Goal: Check status: Check status

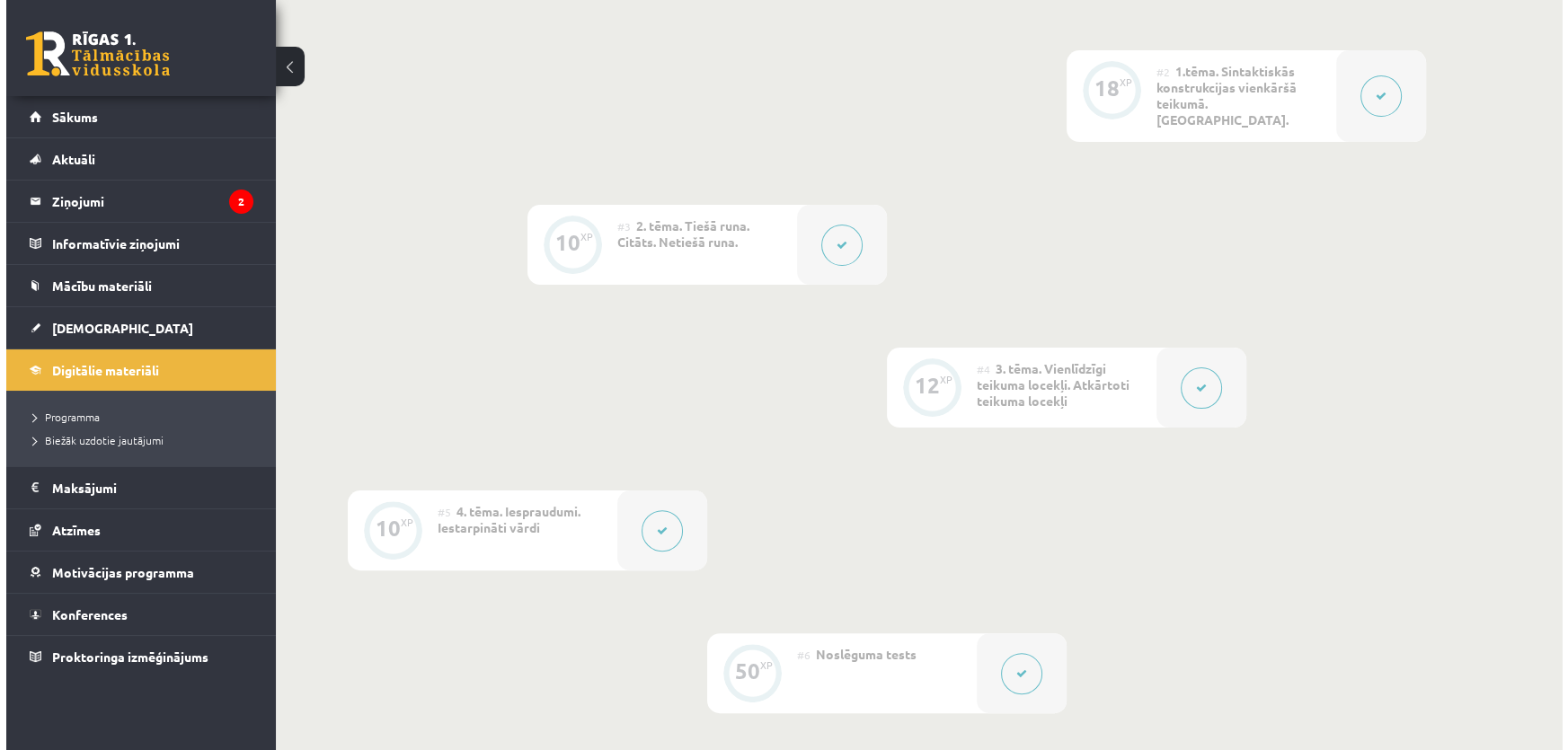
scroll to position [984, 0]
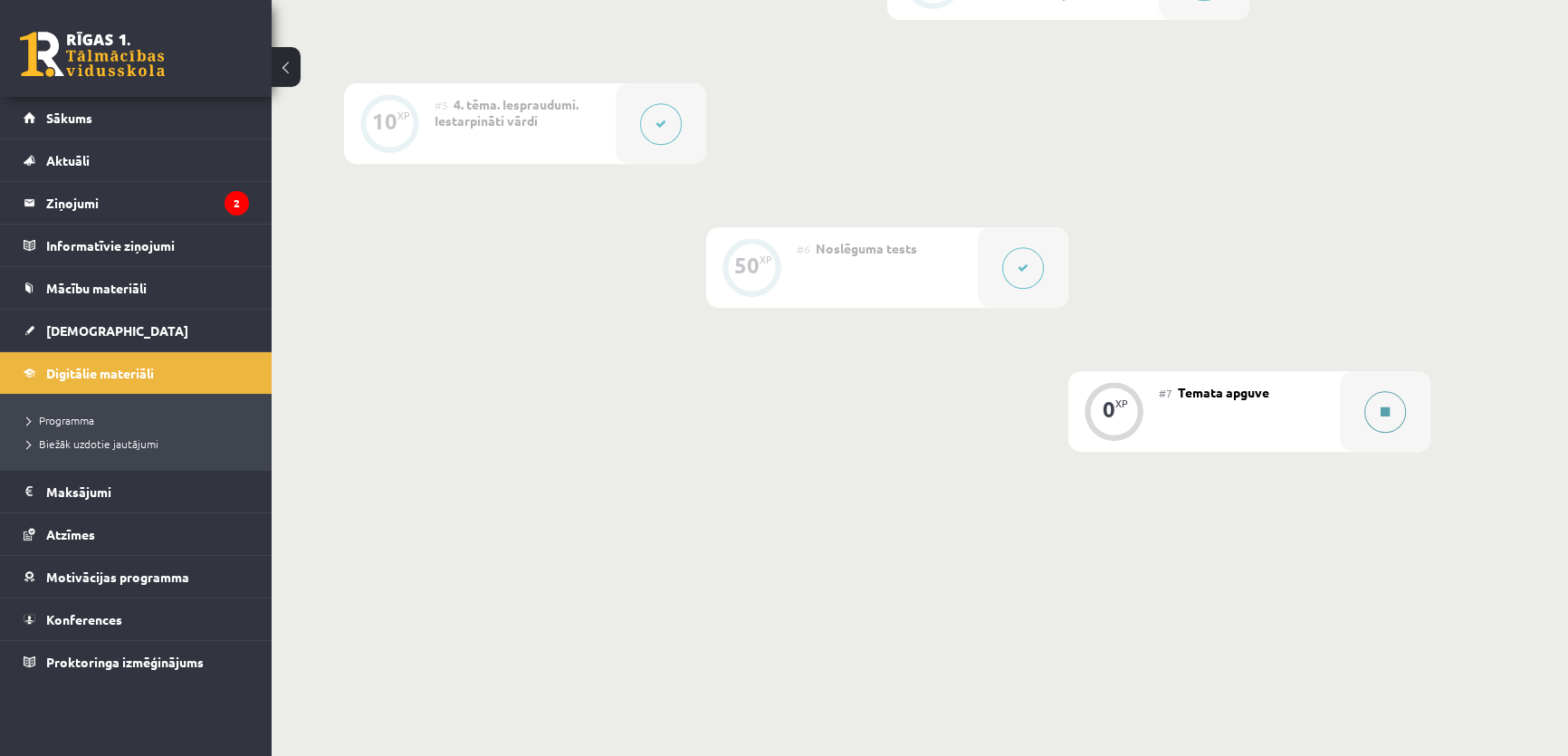
click at [1039, 406] on button at bounding box center [1385, 411] width 42 height 42
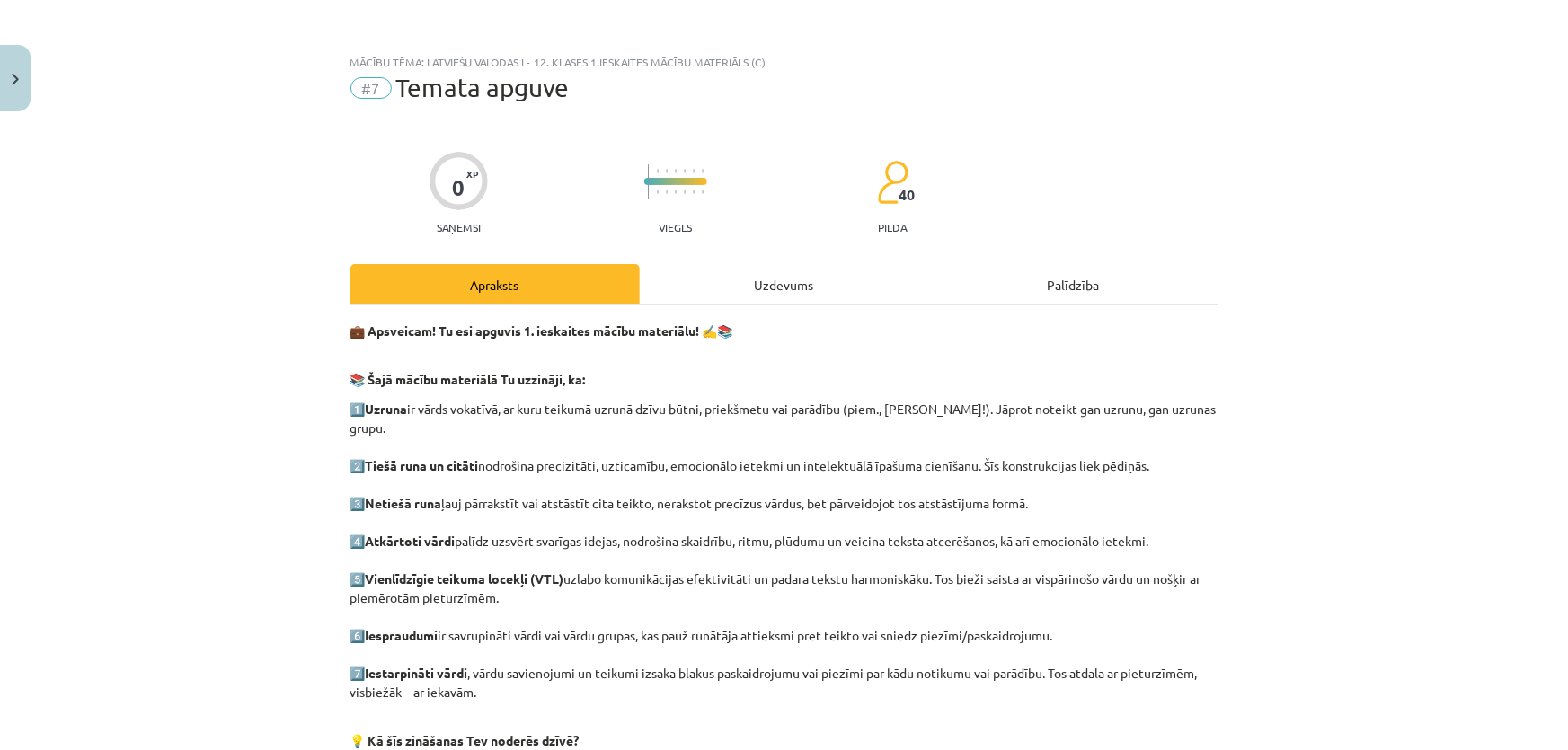
click at [692, 301] on div "Uzdevums" at bounding box center [784, 284] width 289 height 41
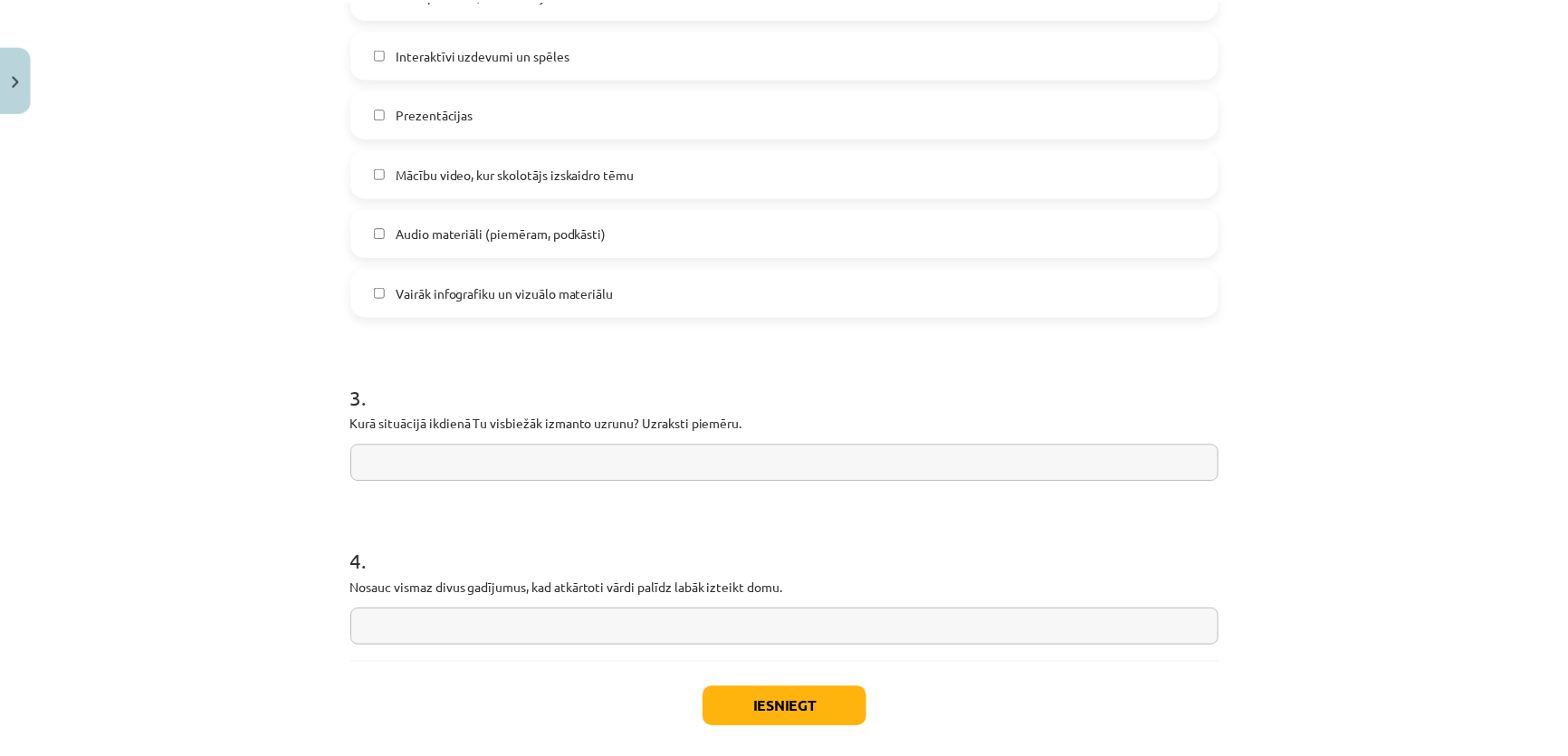
scroll to position [1363, 0]
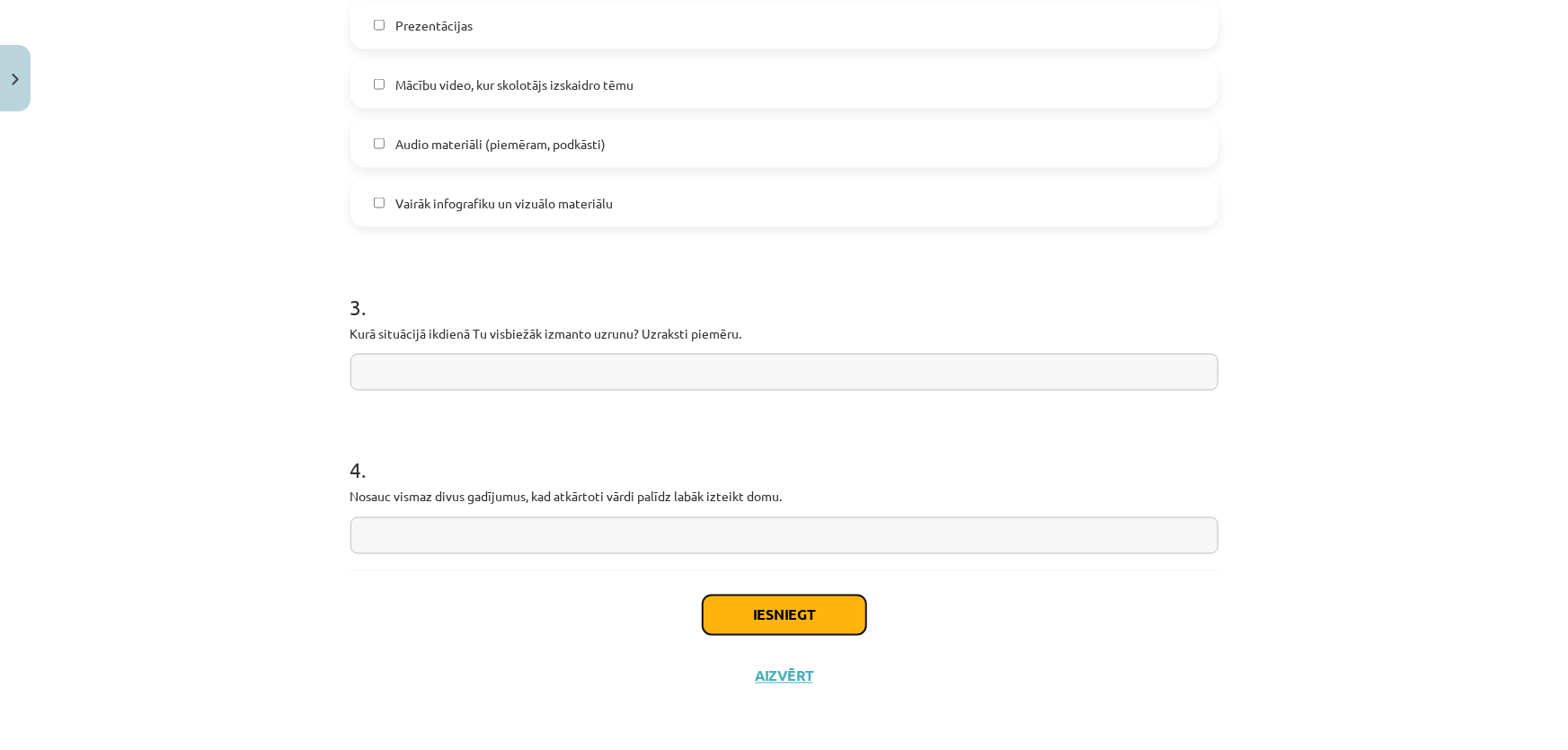
click at [807, 527] on button "Iesniegt" at bounding box center [784, 615] width 163 height 40
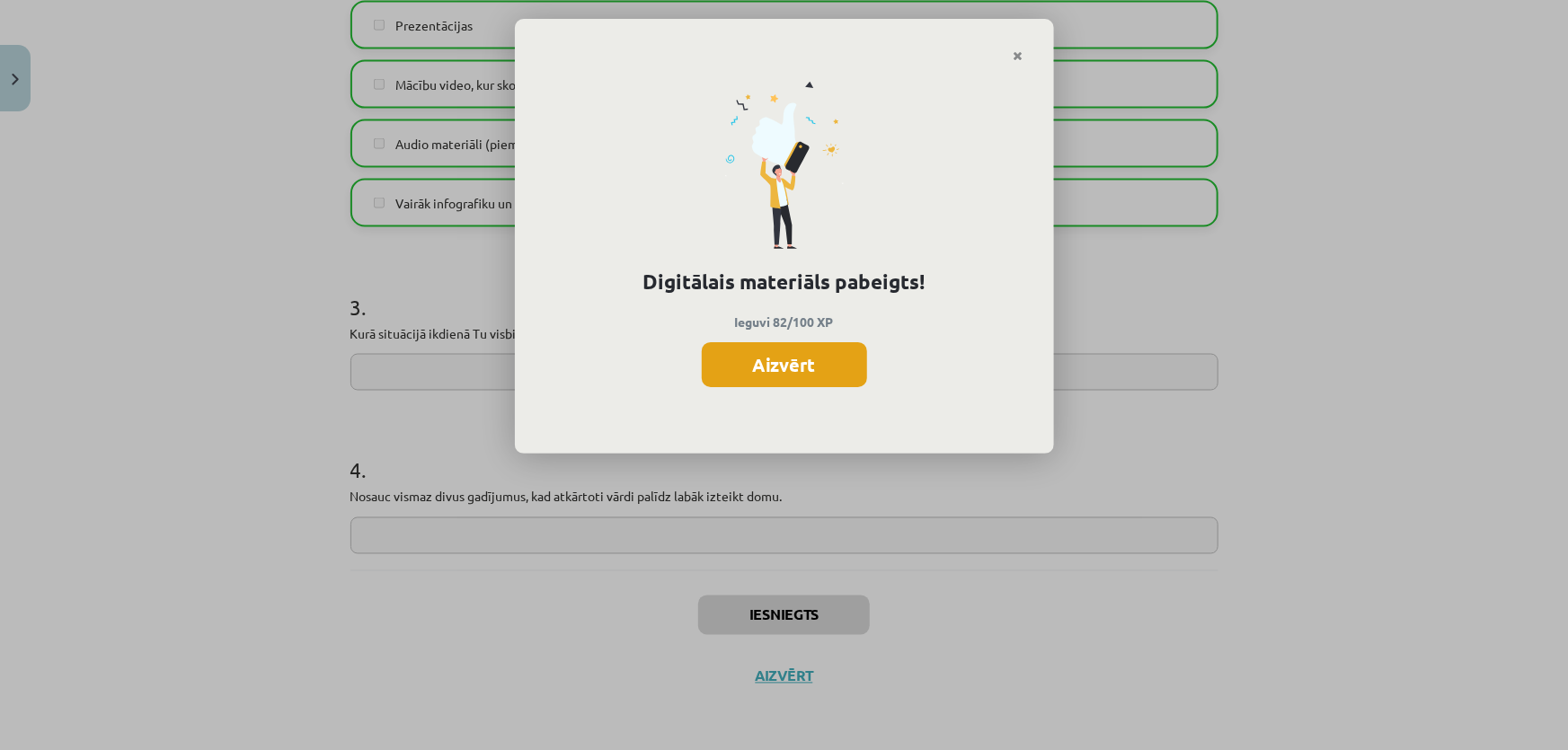
click at [776, 354] on button "Aizvērt" at bounding box center [784, 364] width 165 height 44
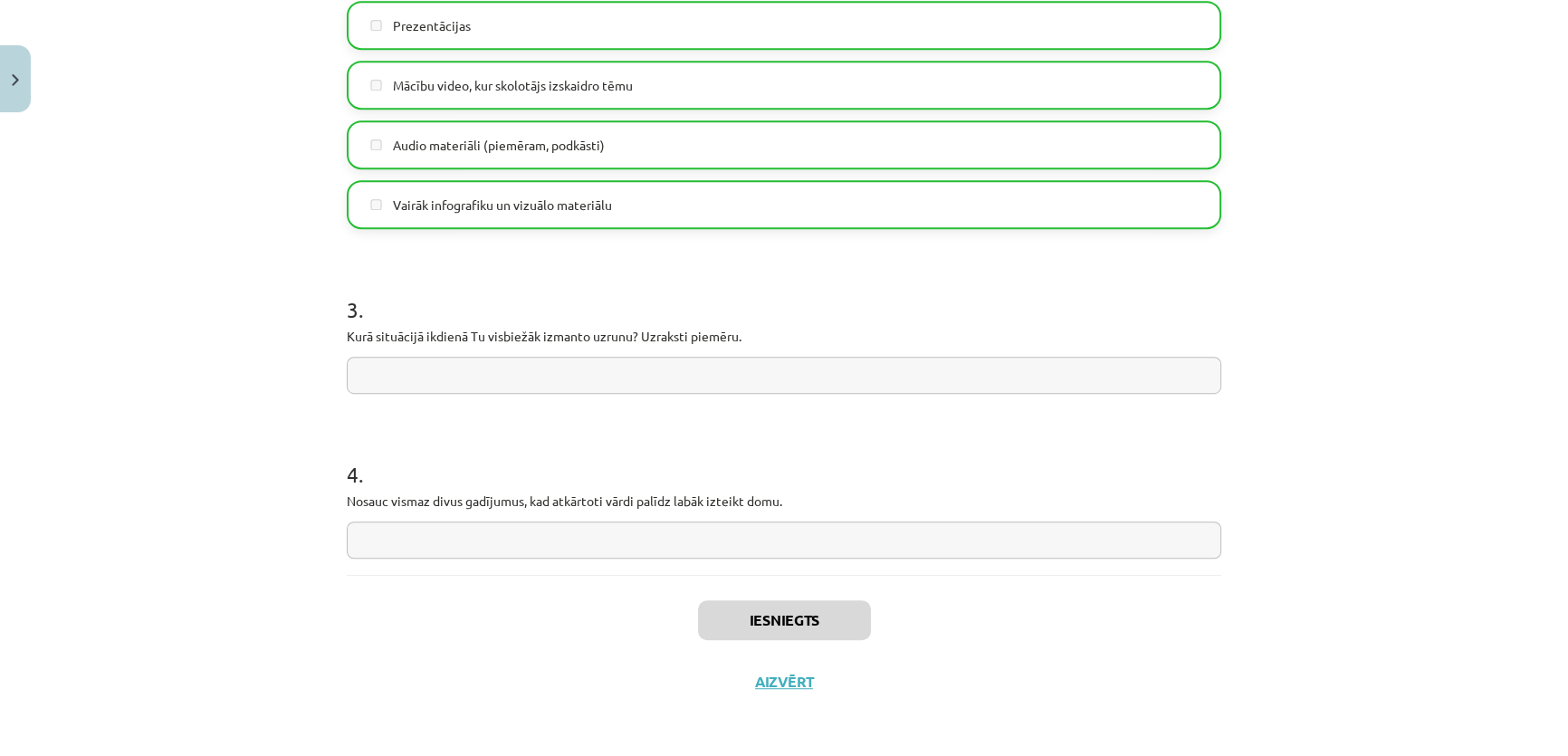
drag, startPoint x: 1283, startPoint y: 317, endPoint x: 1169, endPoint y: 787, distance: 483.6
click at [787, 531] on button "Aizvērt" at bounding box center [784, 681] width 69 height 19
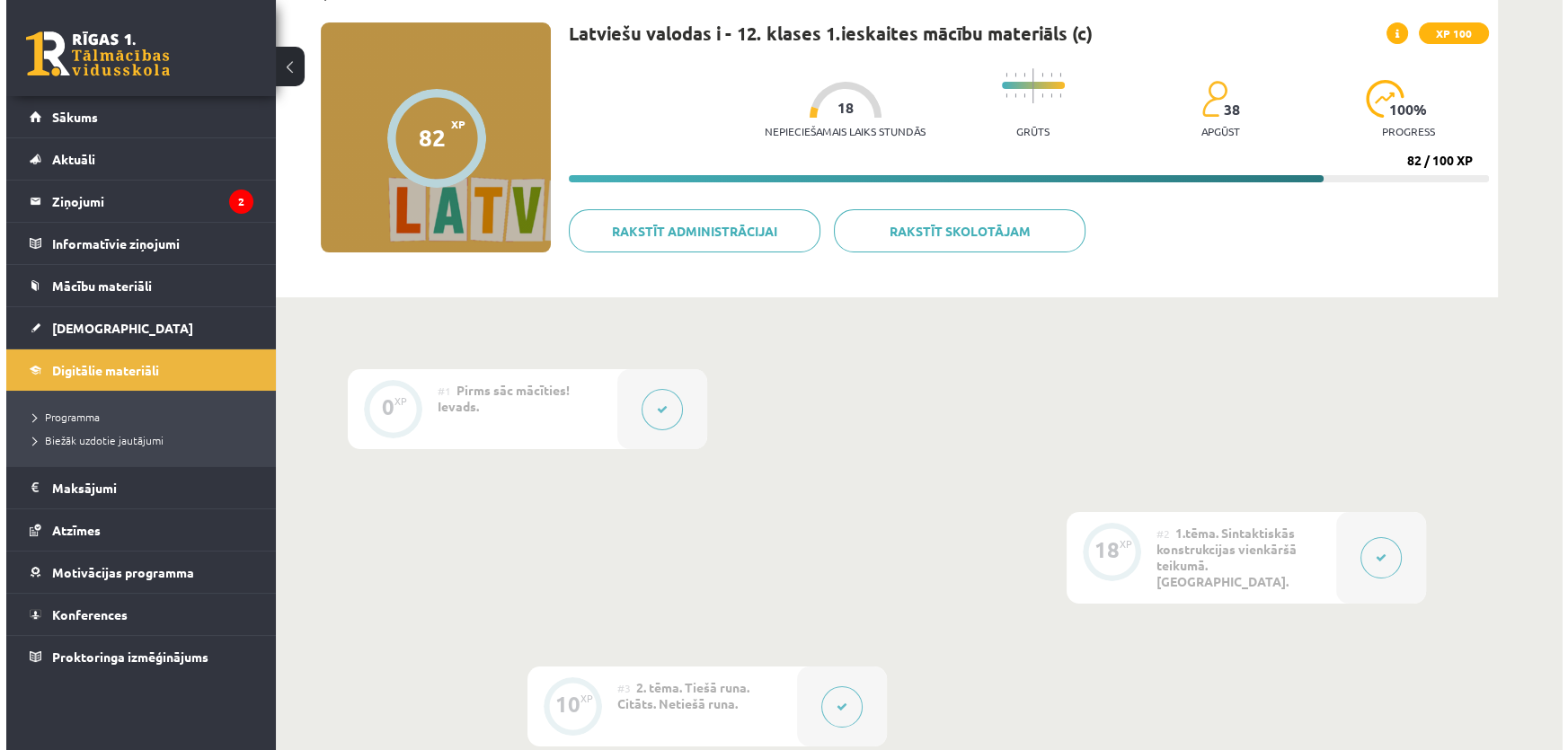
scroll to position [0, 0]
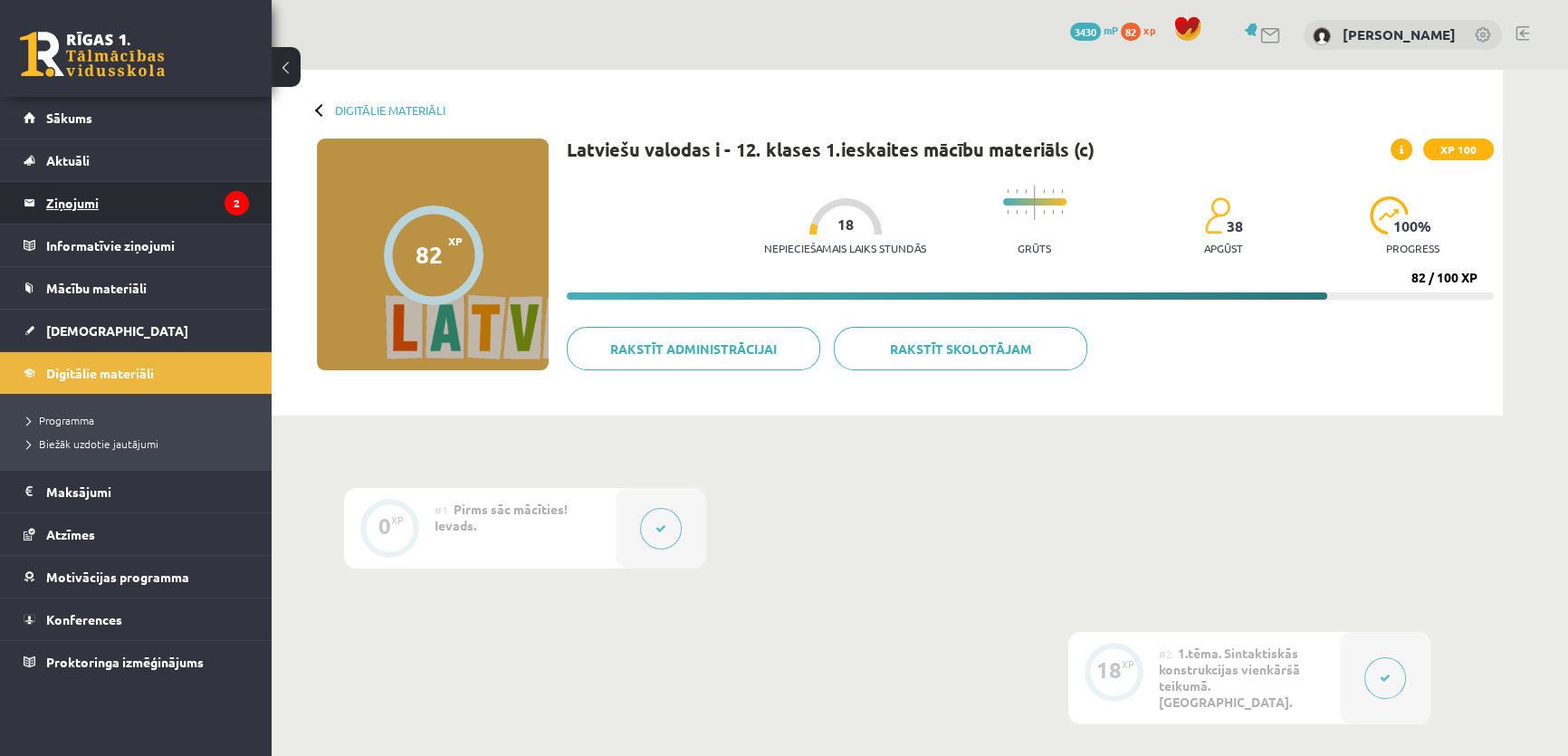
click at [142, 197] on legend "Ziņojumi 2" at bounding box center [147, 203] width 203 height 42
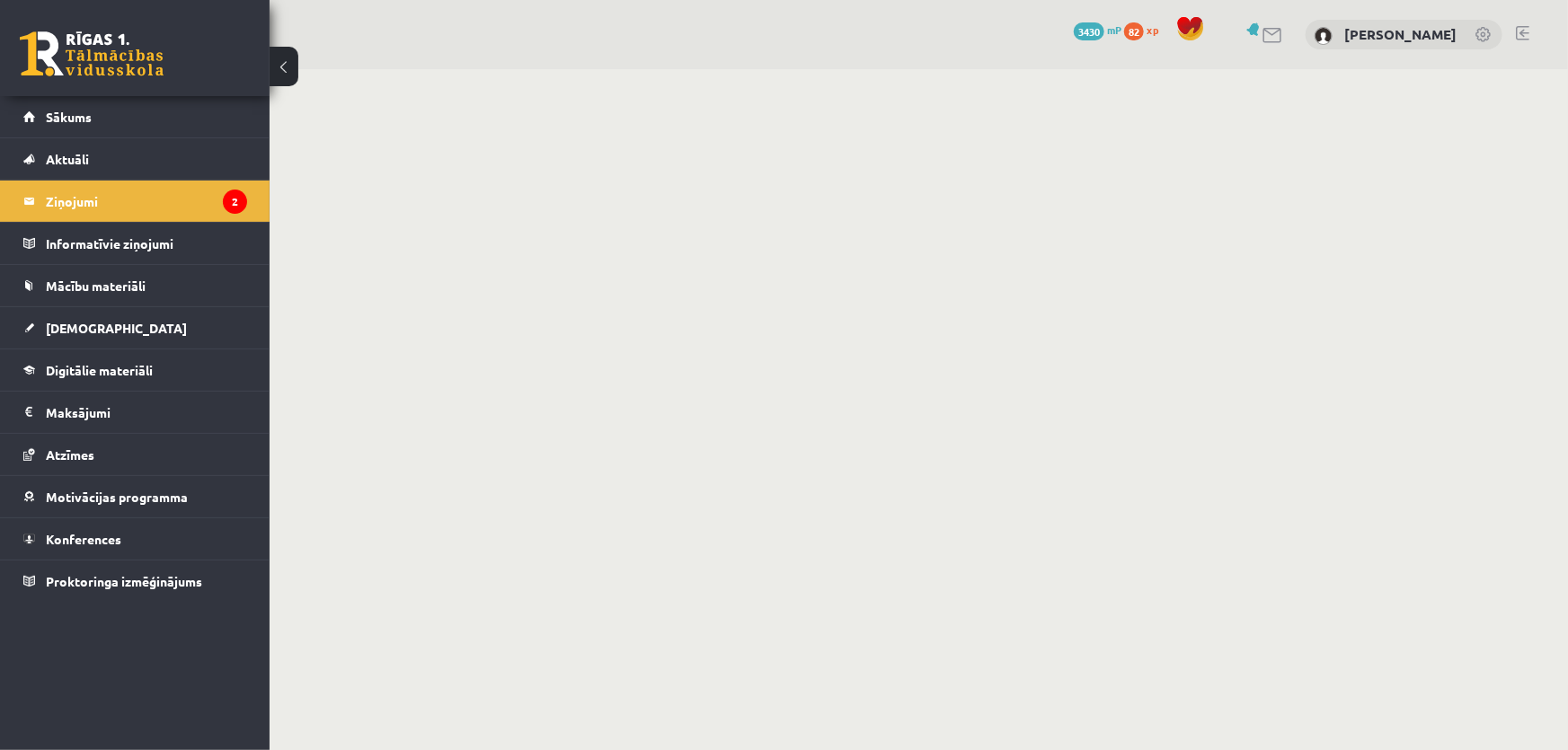
drag, startPoint x: 153, startPoint y: 210, endPoint x: 633, endPoint y: 32, distance: 511.9
click at [633, 32] on div "0 Dāvanas 3430 mP 82 xp Stīvens Kuzmenko" at bounding box center [918, 35] width 1298 height 70
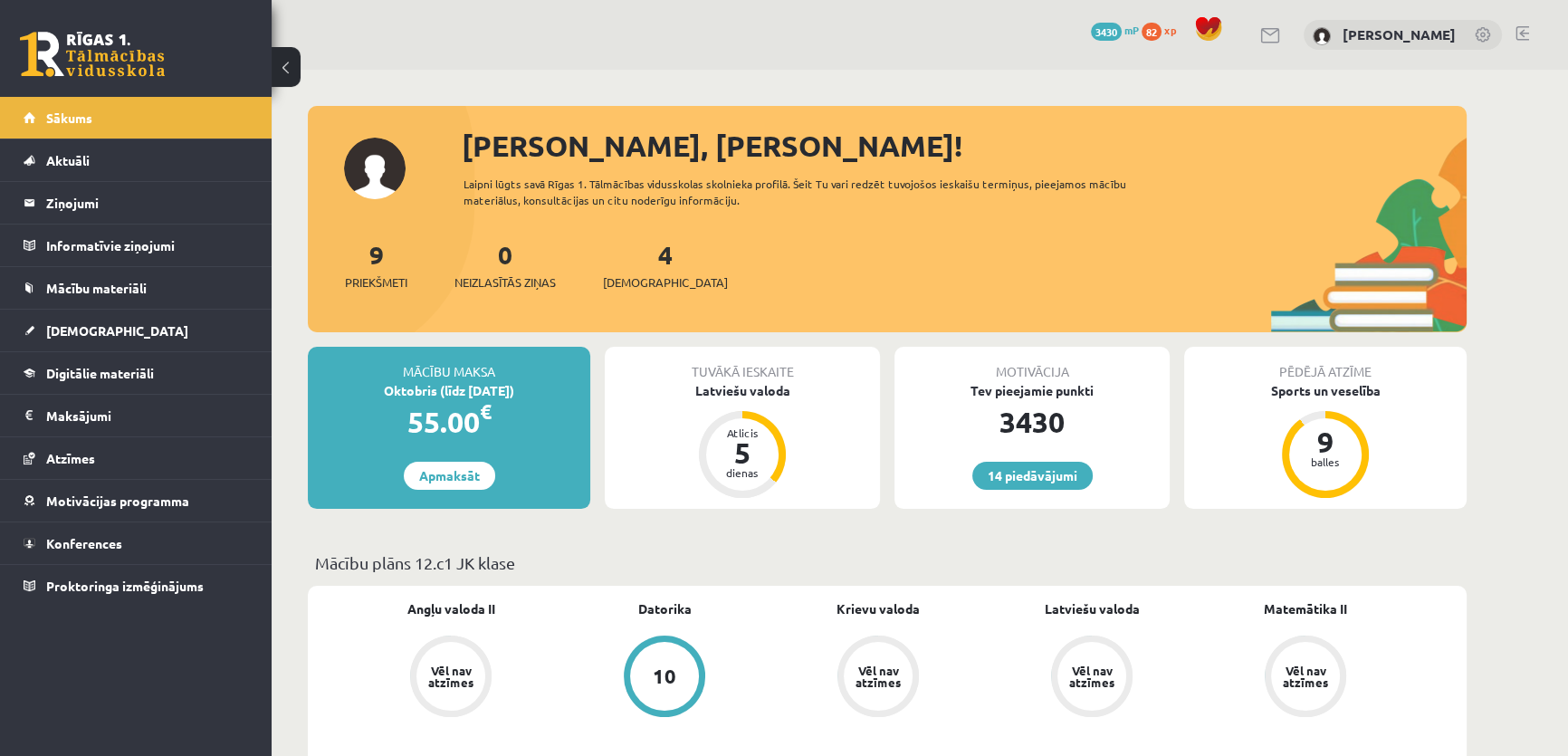
scroll to position [411, 0]
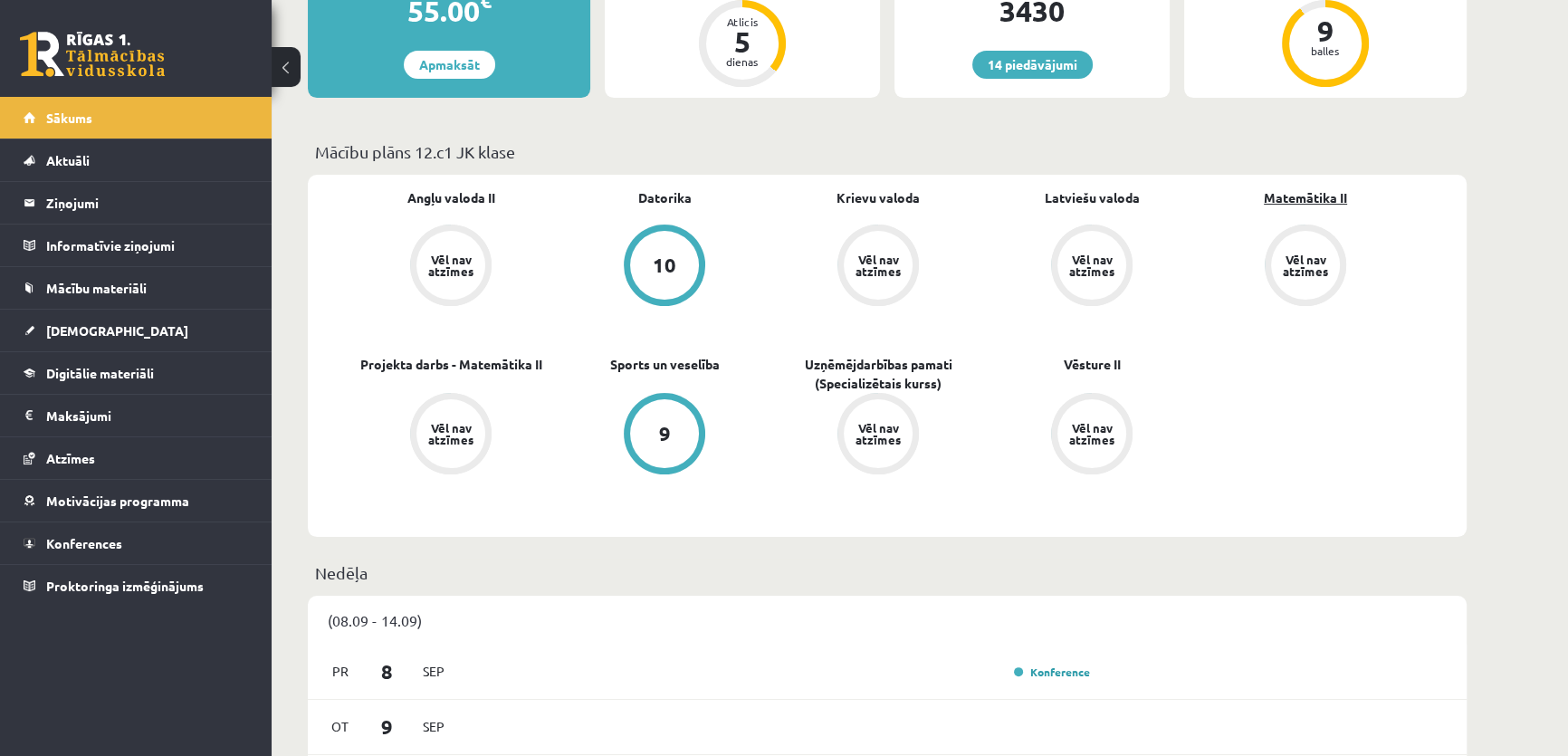
click at [1317, 192] on link "Matemātika II" at bounding box center [1305, 198] width 83 height 19
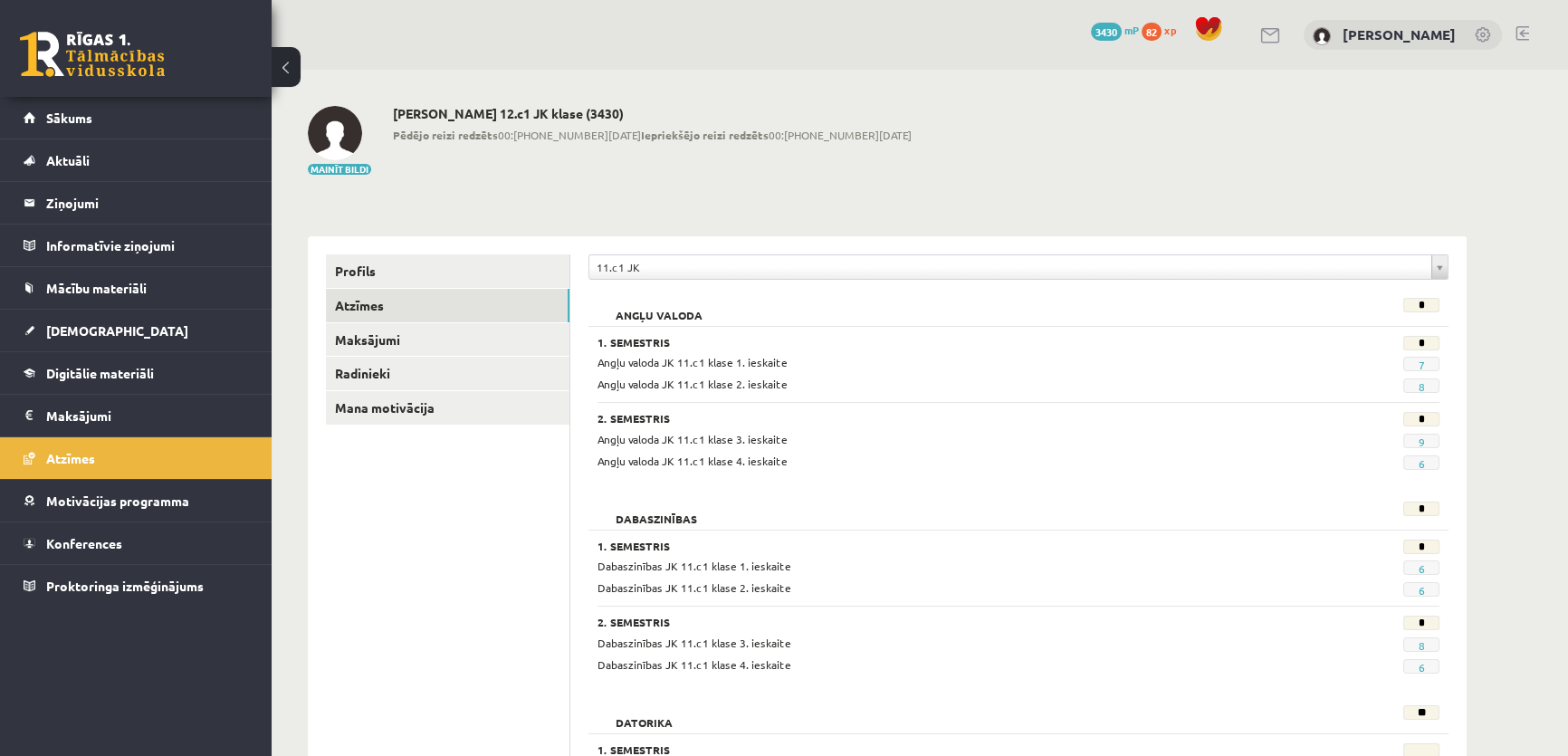
scroll to position [1358, 0]
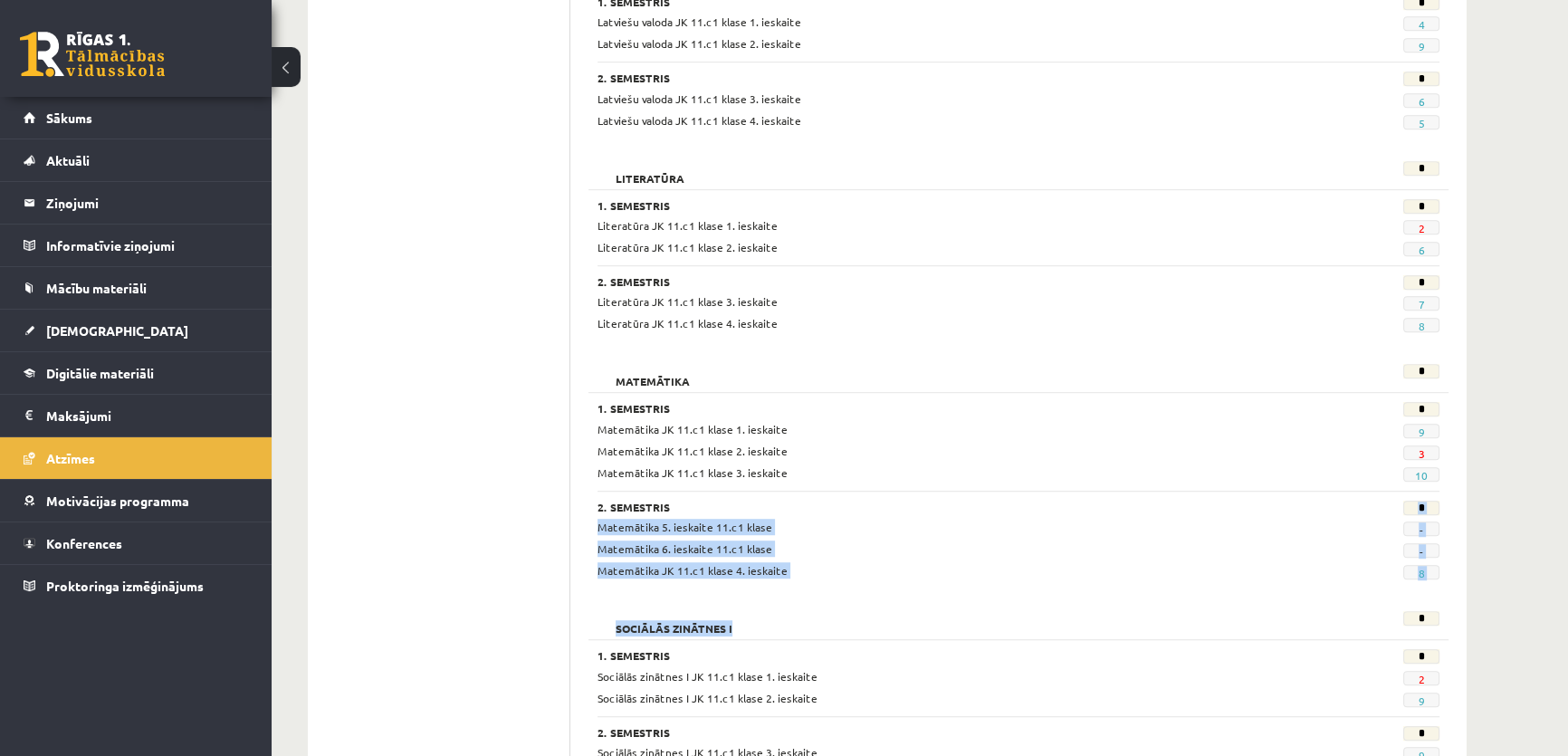
drag, startPoint x: 725, startPoint y: 501, endPoint x: 1464, endPoint y: 590, distance: 744.3
click at [1304, 588] on div "Matemātika * 1. Semestris * Matemātika JK 11.c1 klase 1. ieskaite 9 Matemātika …" at bounding box center [1018, 473] width 860 height 238
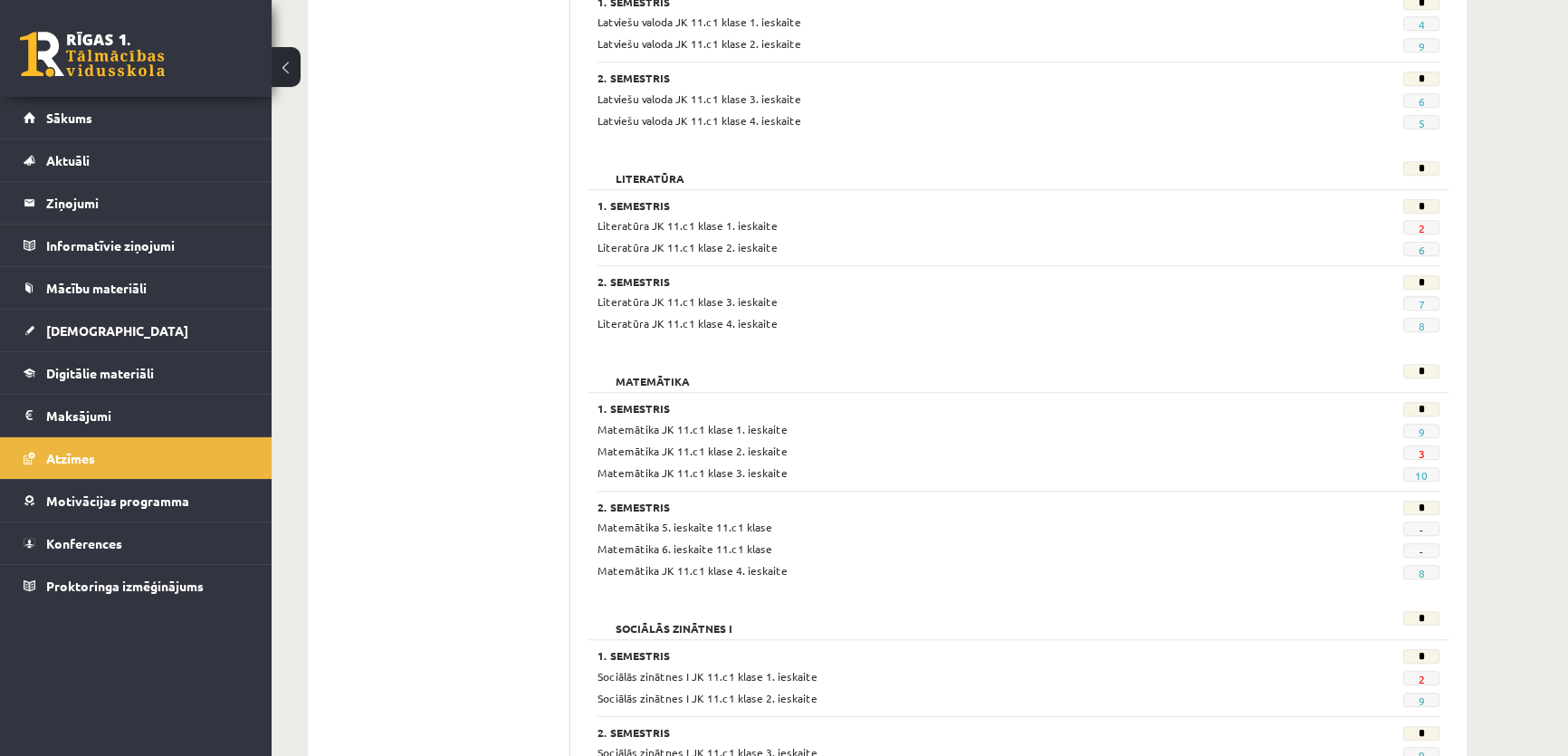
scroll to position [1663, 0]
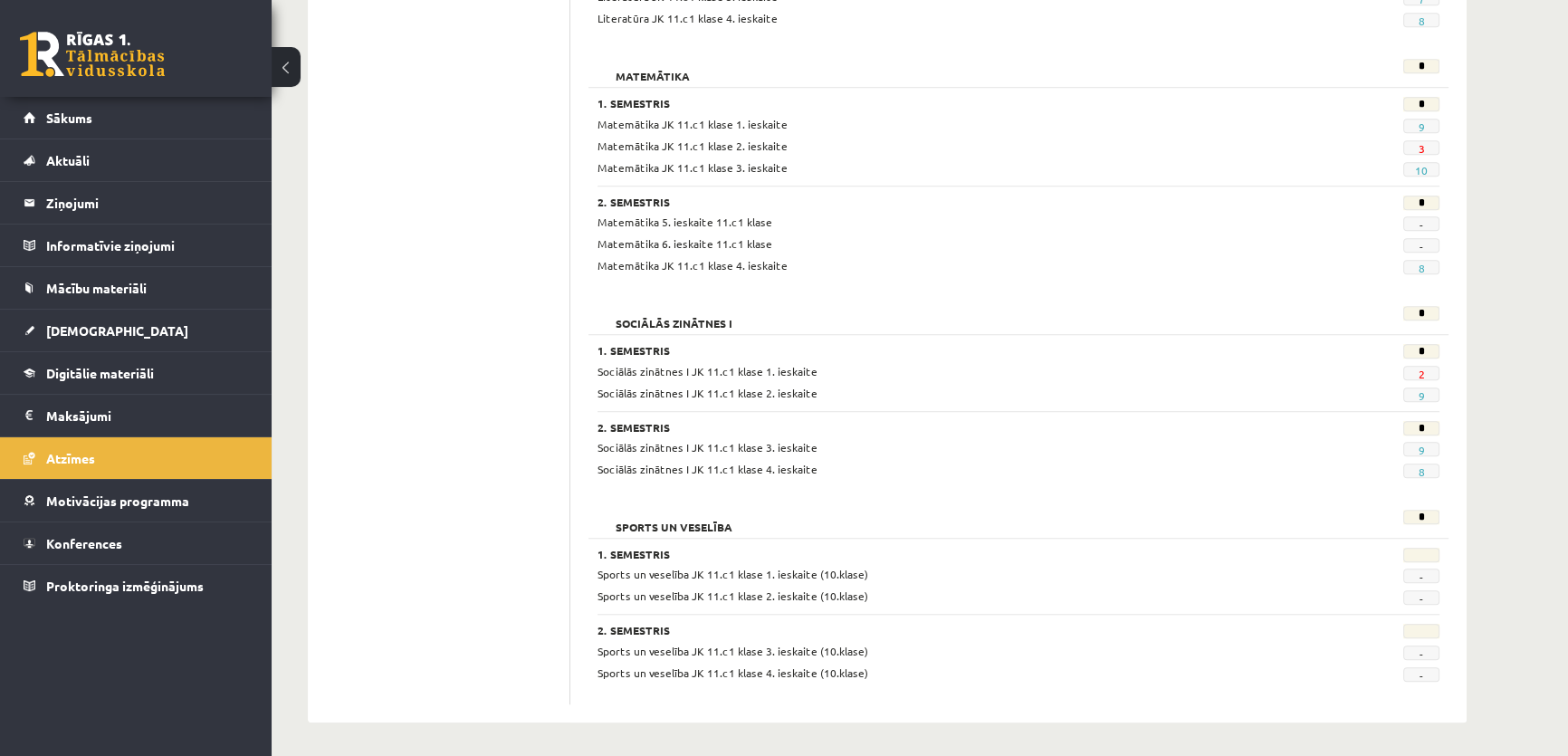
drag, startPoint x: 1355, startPoint y: 563, endPoint x: 876, endPoint y: 348, distance: 525.0
click at [876, 348] on h3 "1. Semestris" at bounding box center [946, 350] width 698 height 13
drag, startPoint x: 1406, startPoint y: 161, endPoint x: 1460, endPoint y: 267, distance: 119.0
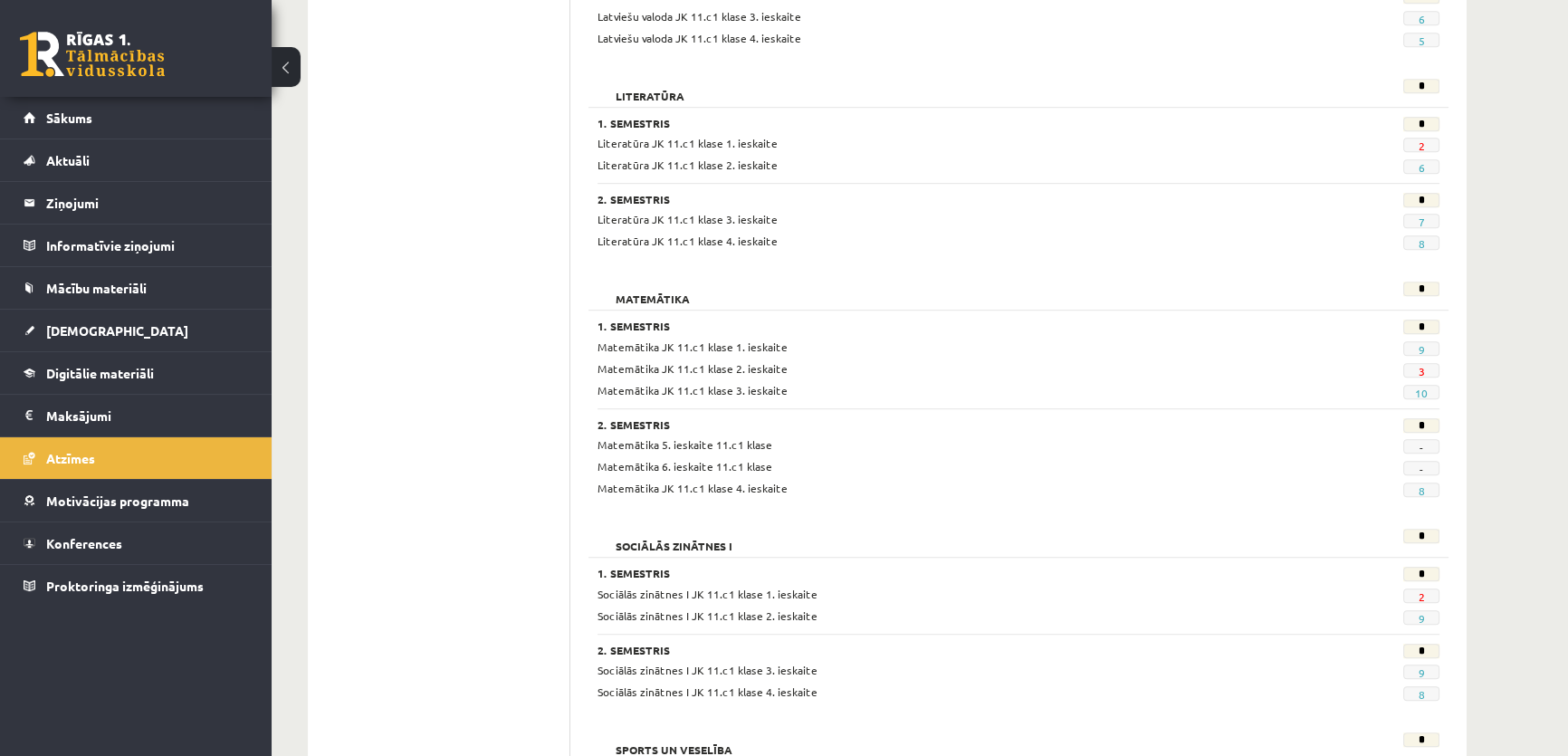
scroll to position [0, 0]
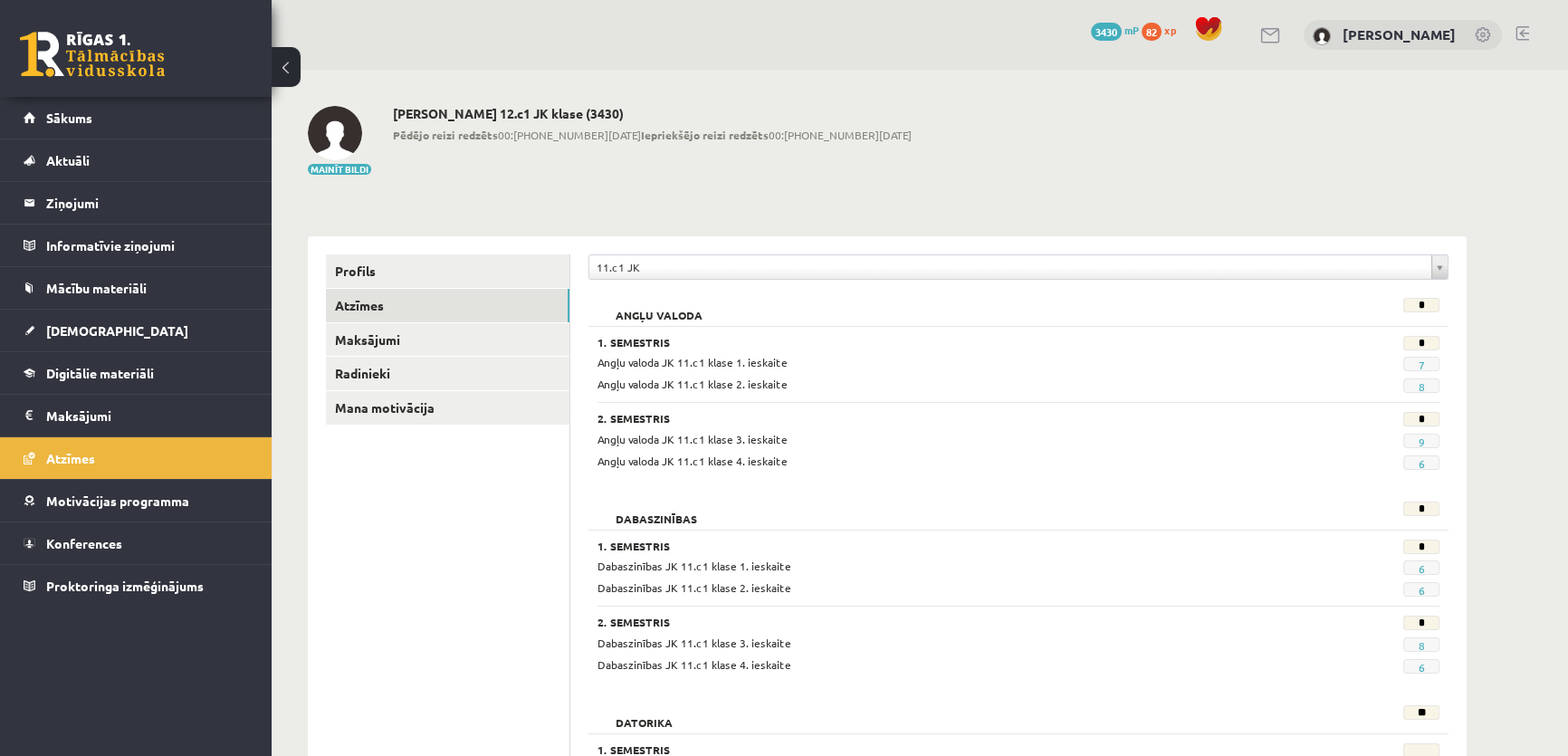
drag, startPoint x: 1035, startPoint y: 339, endPoint x: 1090, endPoint y: -33, distance: 376.0
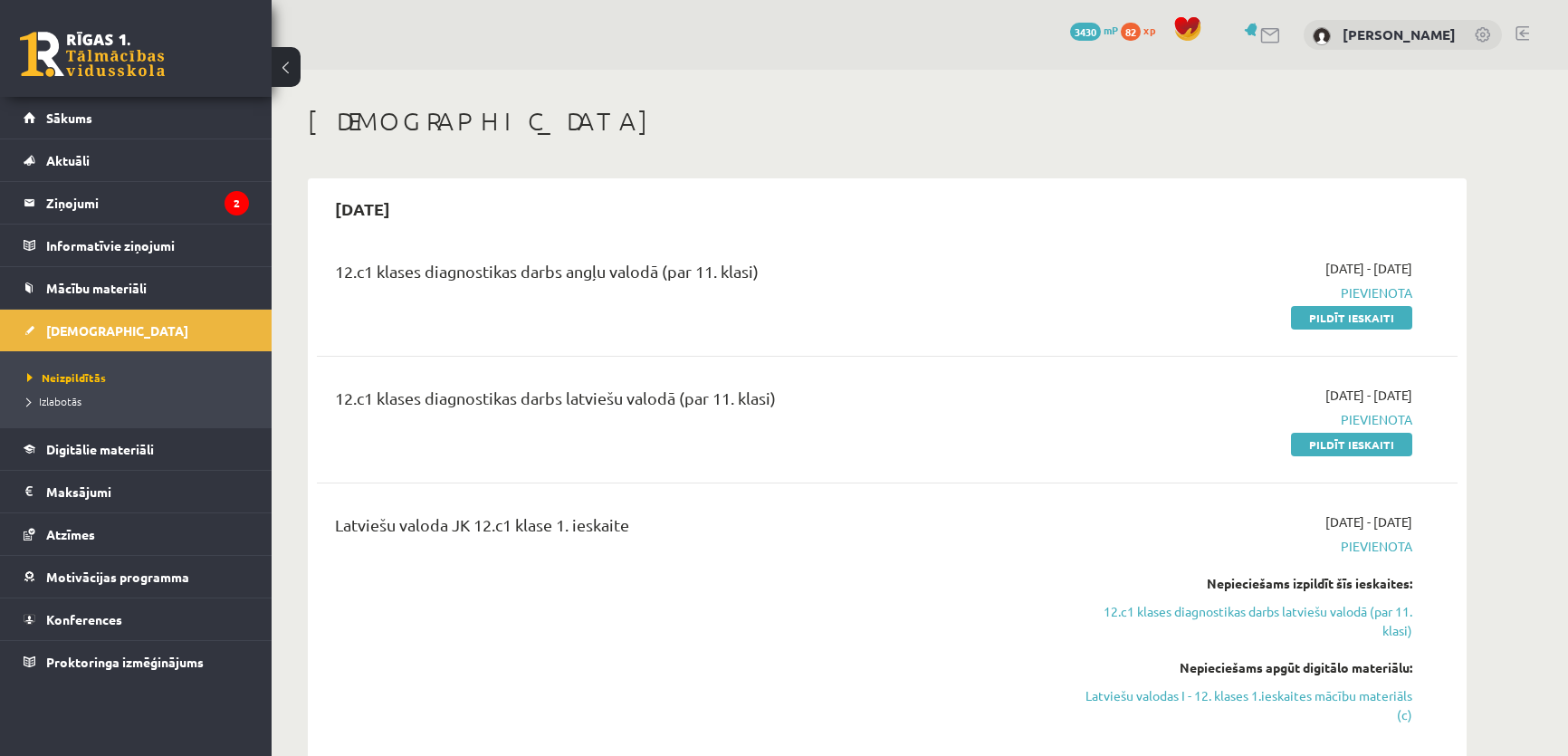
scroll to position [136, 0]
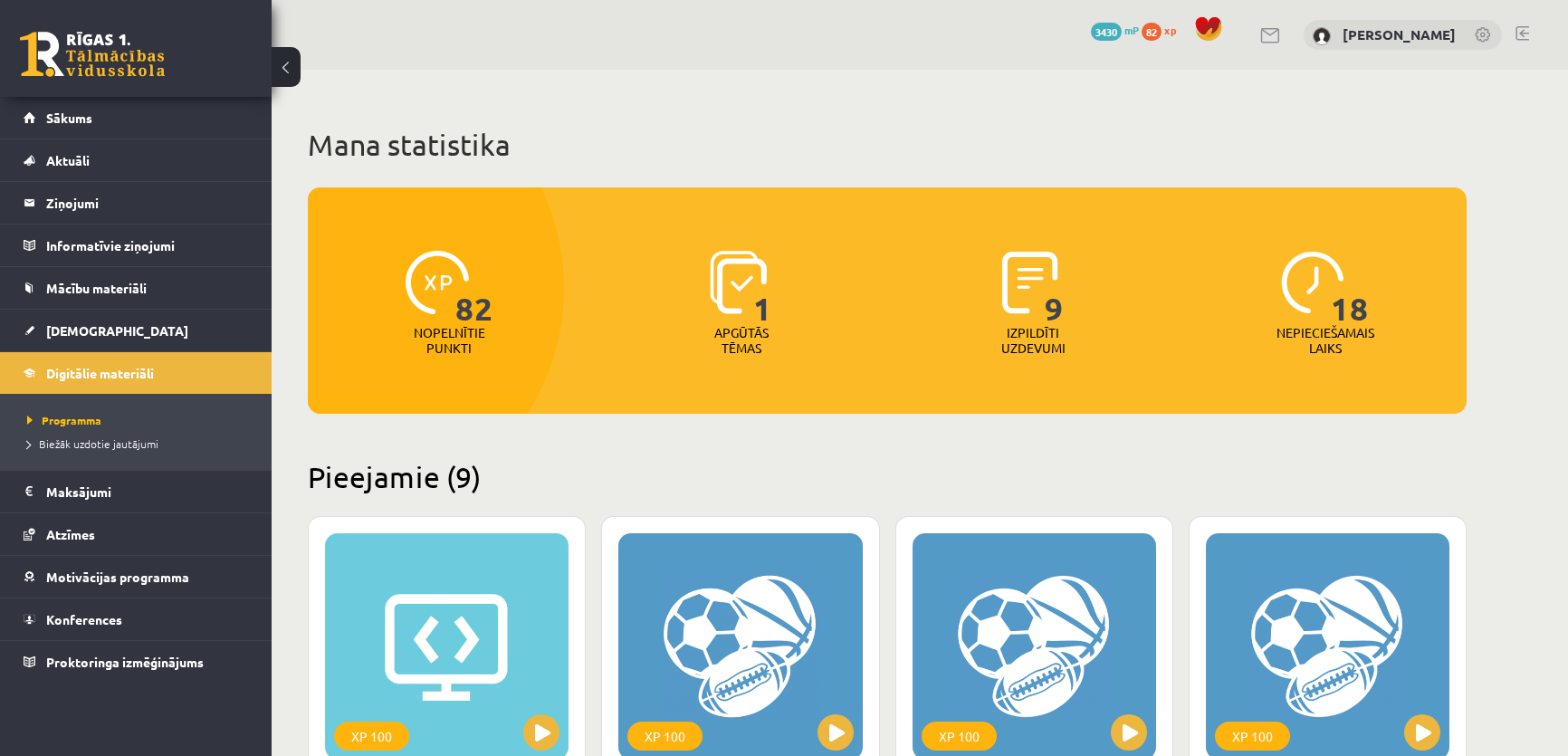
scroll to position [1630, 0]
